Goal: Task Accomplishment & Management: Manage account settings

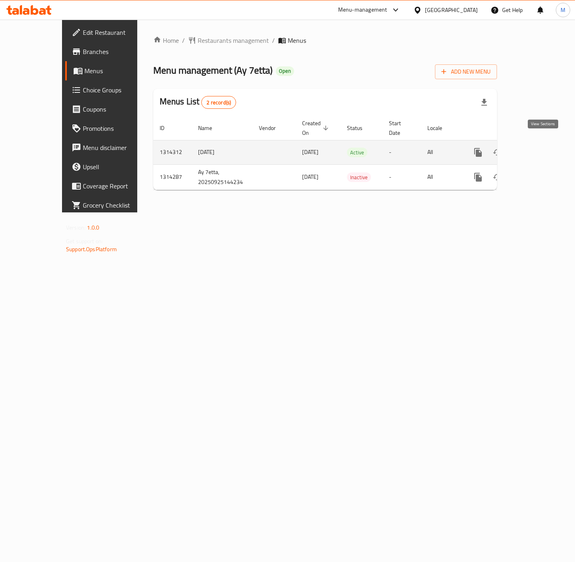
click at [540, 148] on icon "enhanced table" at bounding box center [536, 153] width 10 height 10
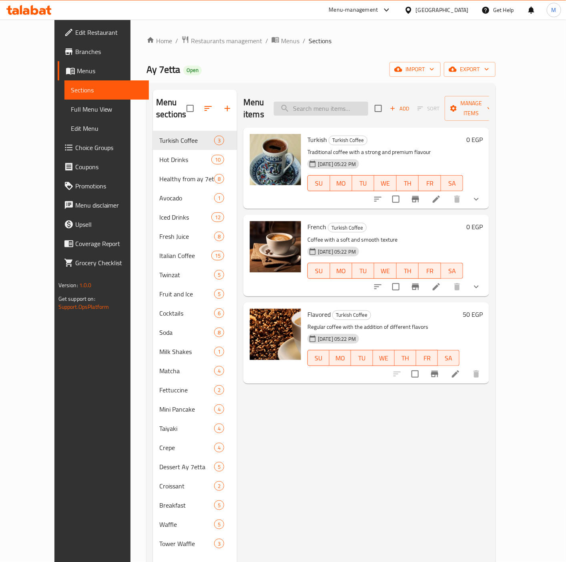
click at [356, 109] on input "search" at bounding box center [321, 109] width 94 height 14
type input "ؤ"
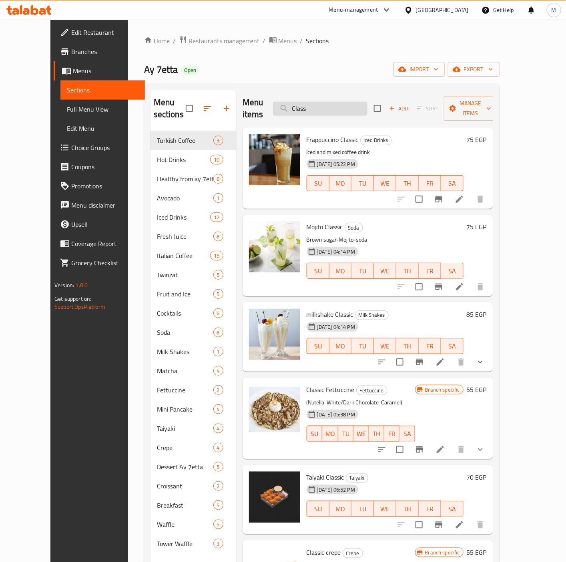
click at [333, 104] on input "Class" at bounding box center [320, 109] width 94 height 14
drag, startPoint x: 333, startPoint y: 104, endPoint x: 334, endPoint y: 112, distance: 7.2
click at [334, 111] on div "Menu items Class Add Sort Manage items" at bounding box center [367, 109] width 250 height 38
click at [334, 112] on div "Menu items Class Add Sort Manage items" at bounding box center [367, 109] width 250 height 38
click at [347, 102] on input "Class" at bounding box center [320, 109] width 94 height 14
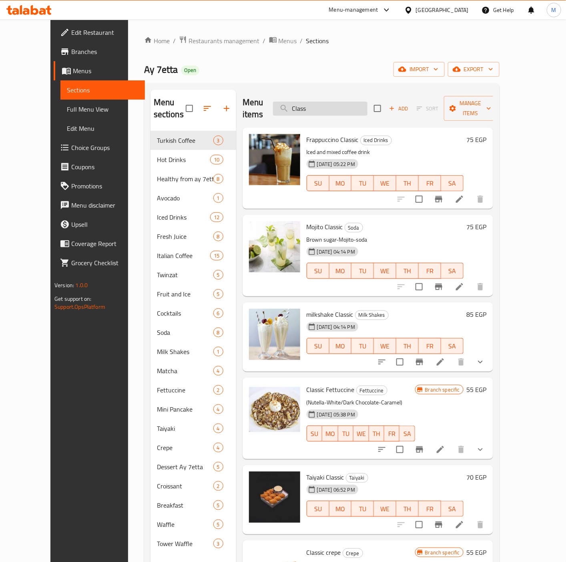
click at [347, 102] on input "Class" at bounding box center [320, 109] width 94 height 14
click at [323, 112] on div "Menu items Classic Add Sort Manage items" at bounding box center [367, 109] width 250 height 38
click at [324, 107] on input "Classic" at bounding box center [320, 109] width 94 height 14
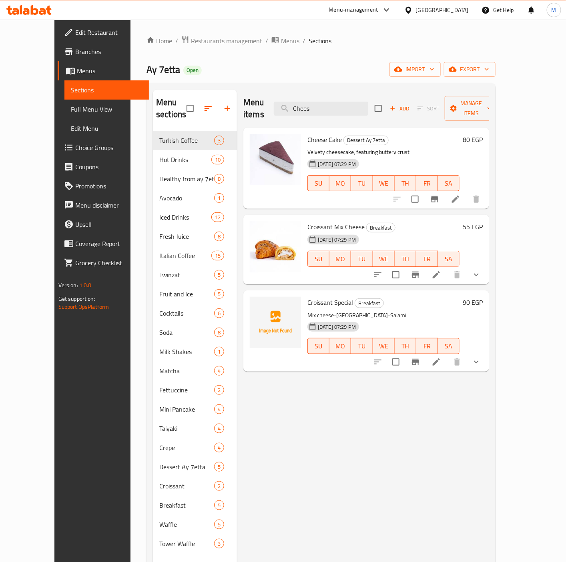
click at [330, 112] on div "Menu items Chees Add Sort Manage items" at bounding box center [366, 109] width 246 height 38
click at [341, 108] on input "Chees" at bounding box center [321, 109] width 94 height 14
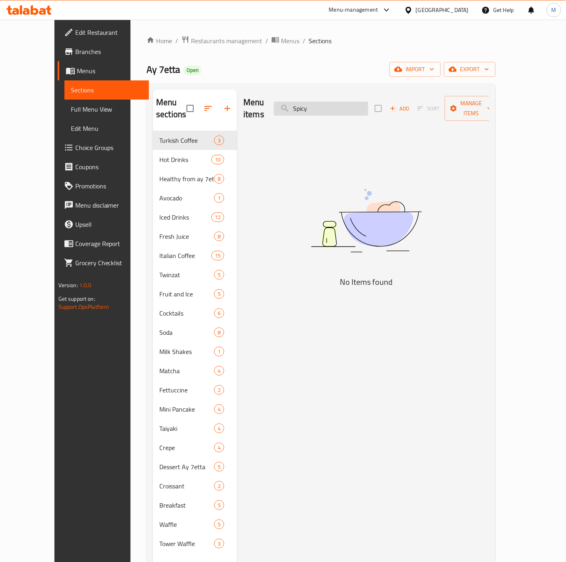
click at [344, 102] on input "Spicy" at bounding box center [321, 109] width 94 height 14
click at [340, 111] on div "Menu items Chicken Add Sort Manage items" at bounding box center [366, 109] width 246 height 38
click at [335, 106] on input "Chicken" at bounding box center [321, 109] width 94 height 14
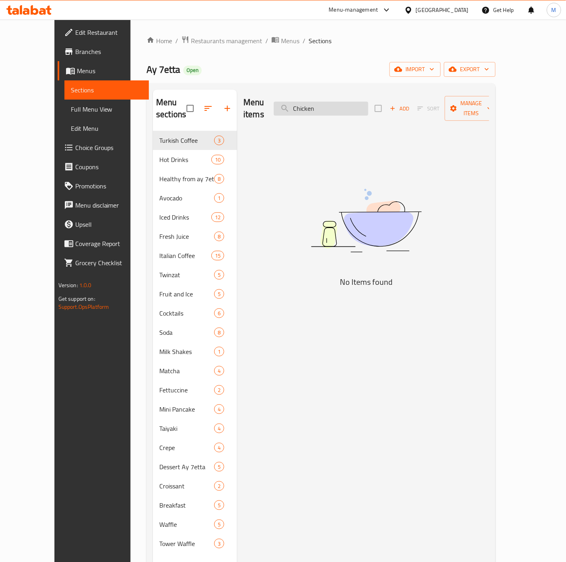
click at [335, 106] on input "Chicken" at bounding box center [321, 109] width 94 height 14
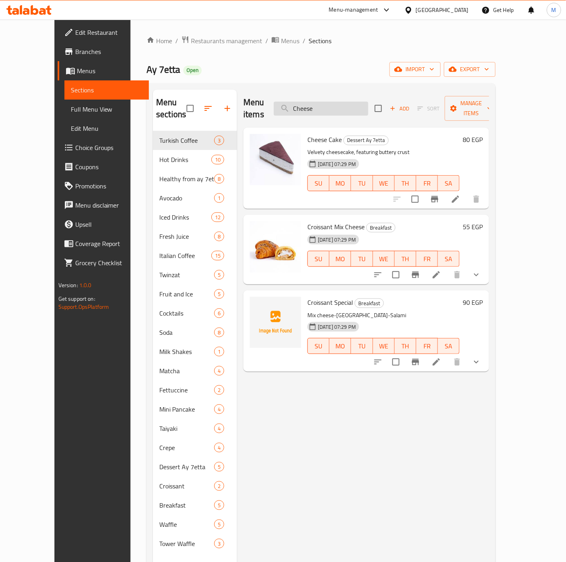
click at [348, 107] on input "Cheese" at bounding box center [321, 109] width 94 height 14
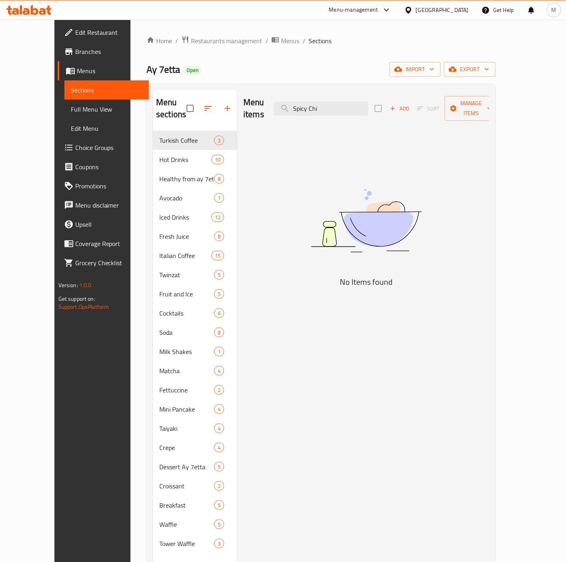
type input "Spicy Chi"
click at [75, 47] on span "Branches" at bounding box center [108, 52] width 67 height 10
